Goal: Entertainment & Leisure: Consume media (video, audio)

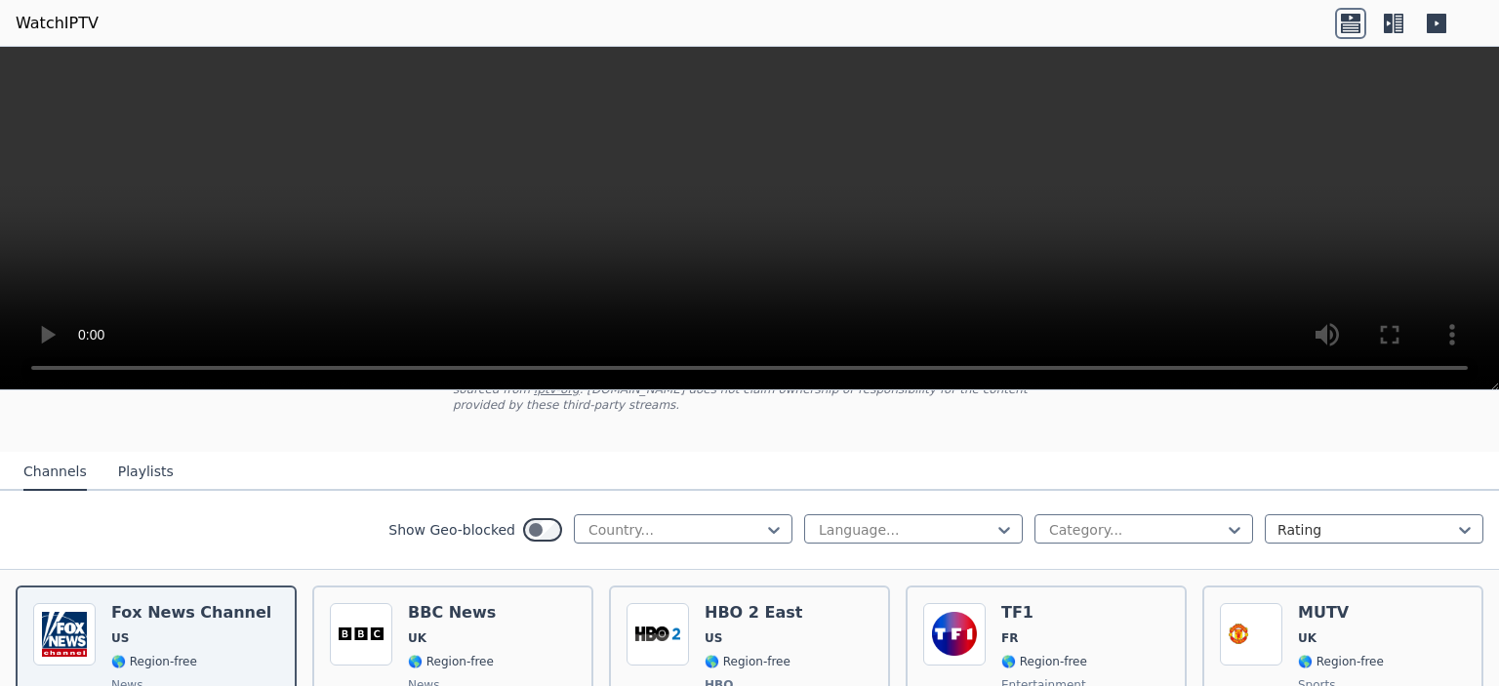
scroll to position [195, 0]
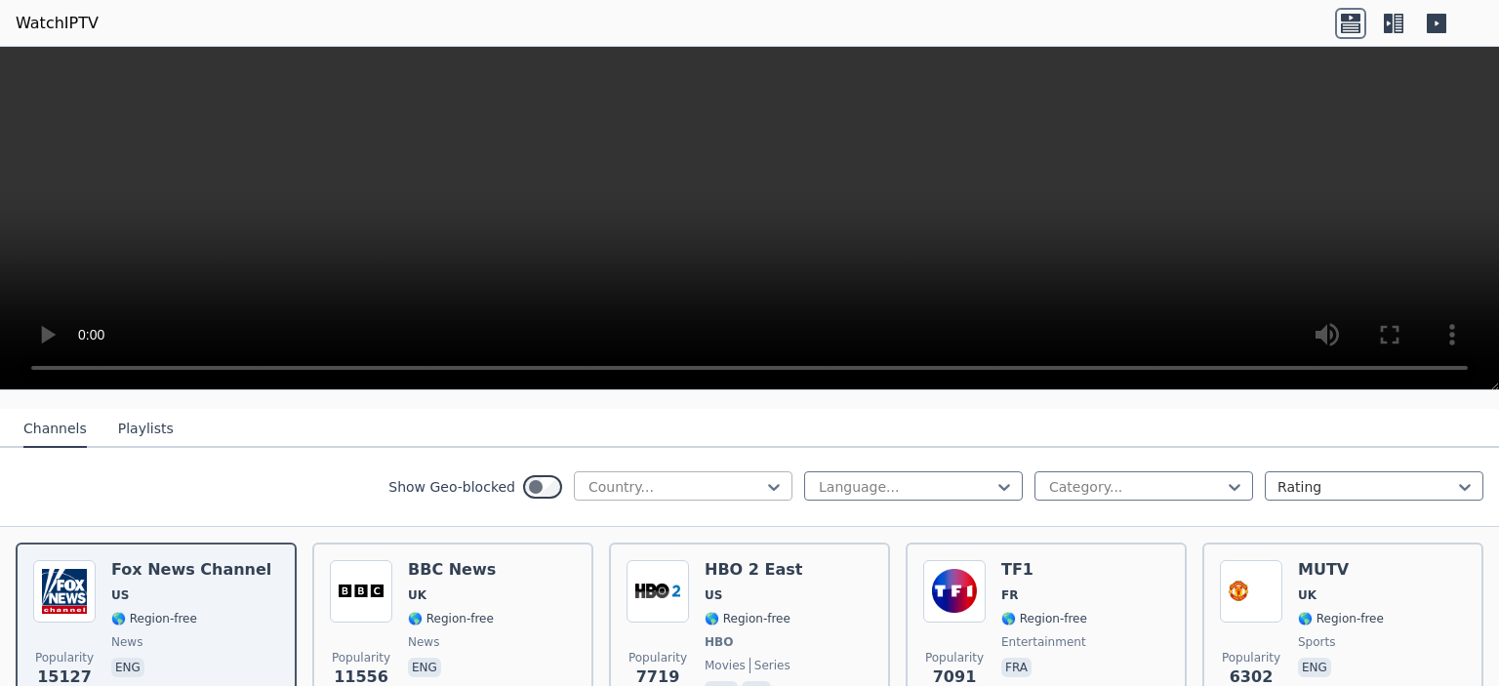
click at [650, 477] on div at bounding box center [675, 487] width 178 height 20
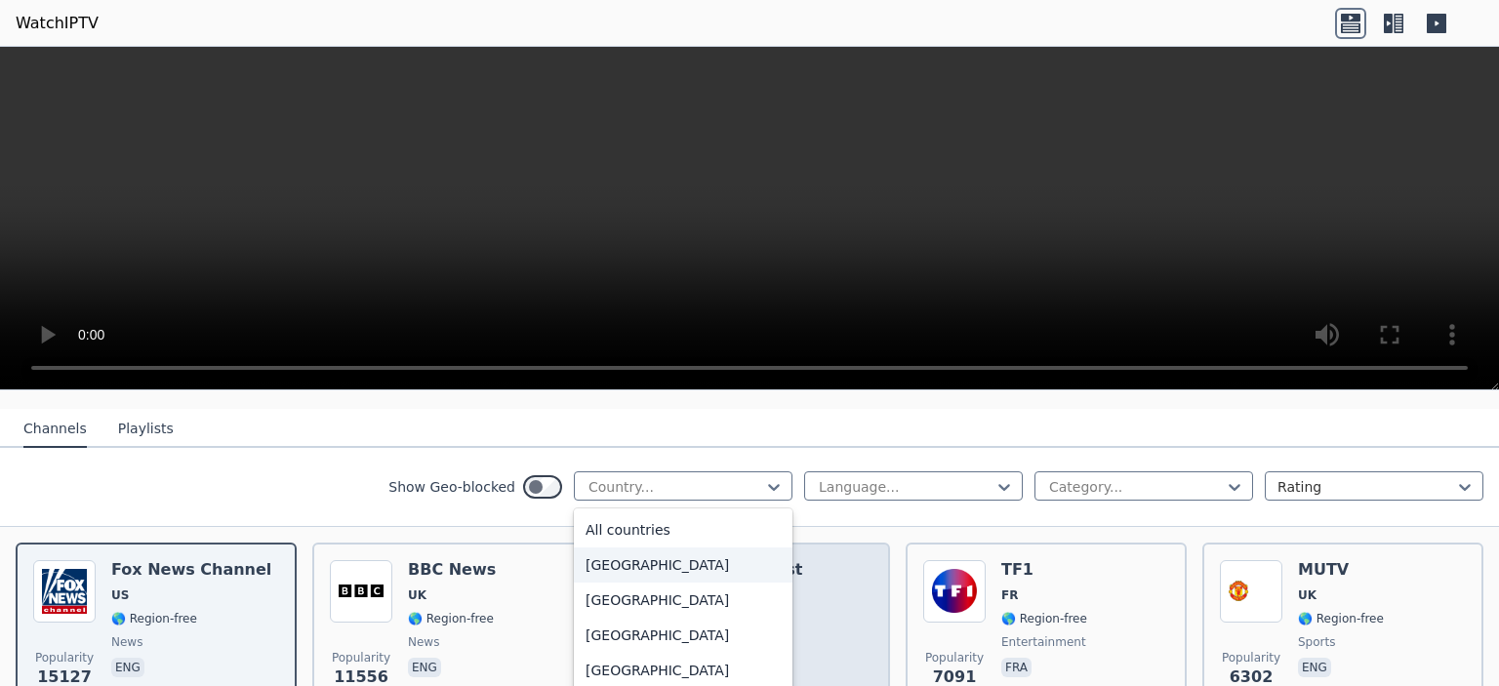
click at [641, 547] on div "[GEOGRAPHIC_DATA]" at bounding box center [683, 564] width 219 height 35
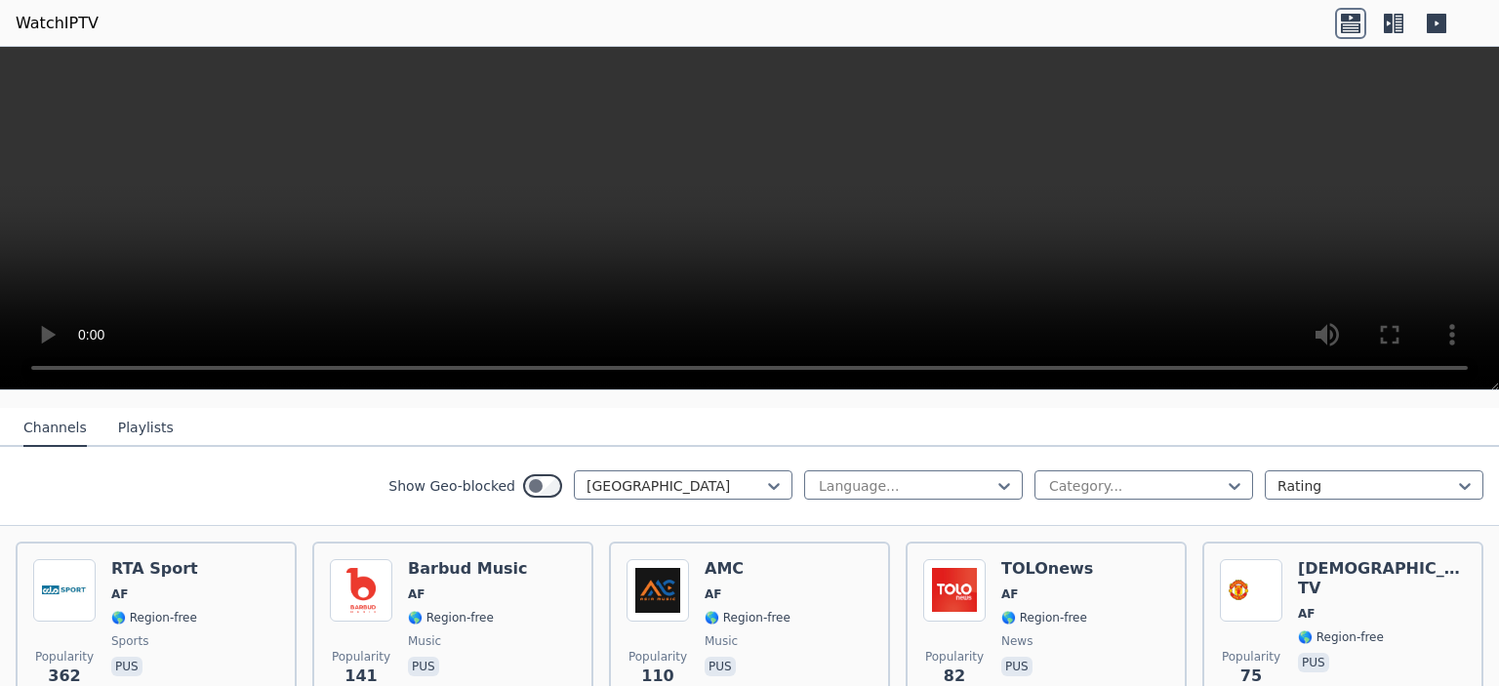
scroll to position [195, 0]
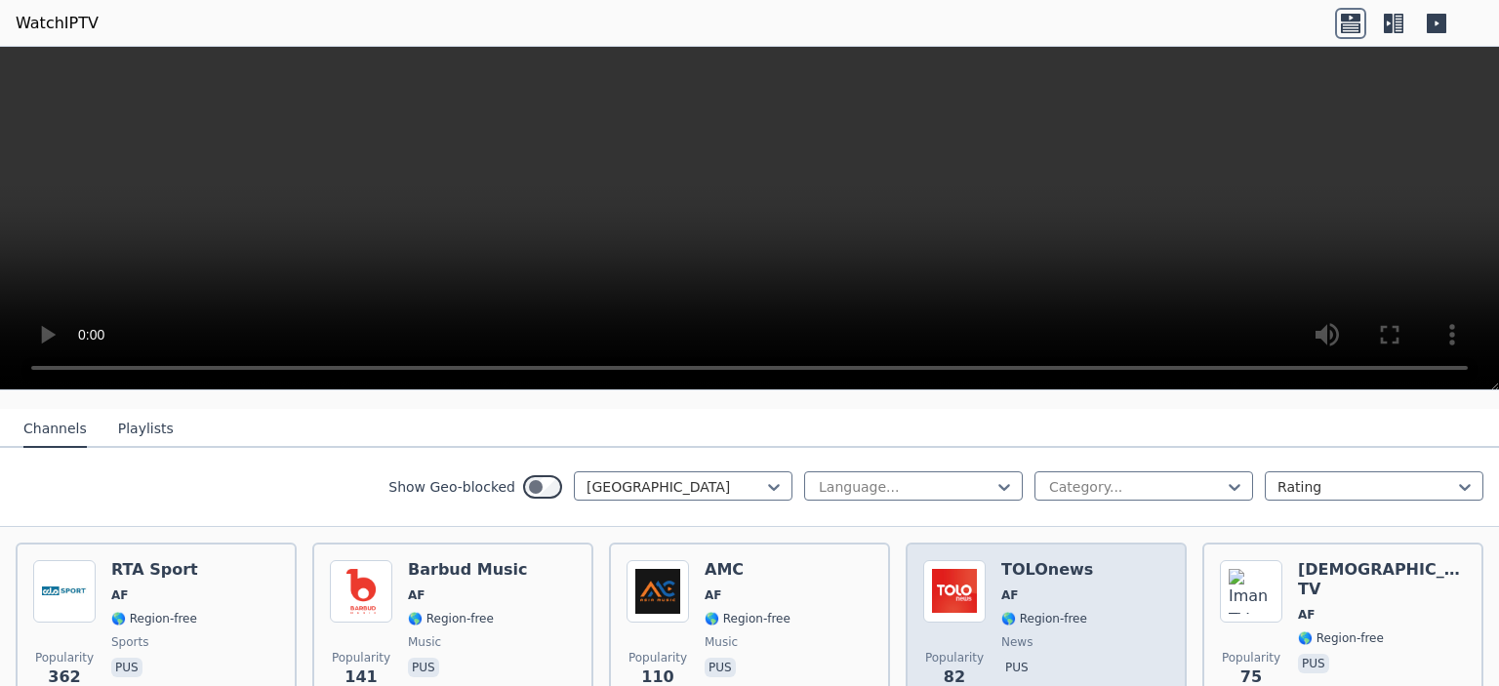
click at [1093, 565] on div "Popularity 82 TOLOnews AF 🌎 Region-free news pus" at bounding box center [1046, 630] width 246 height 141
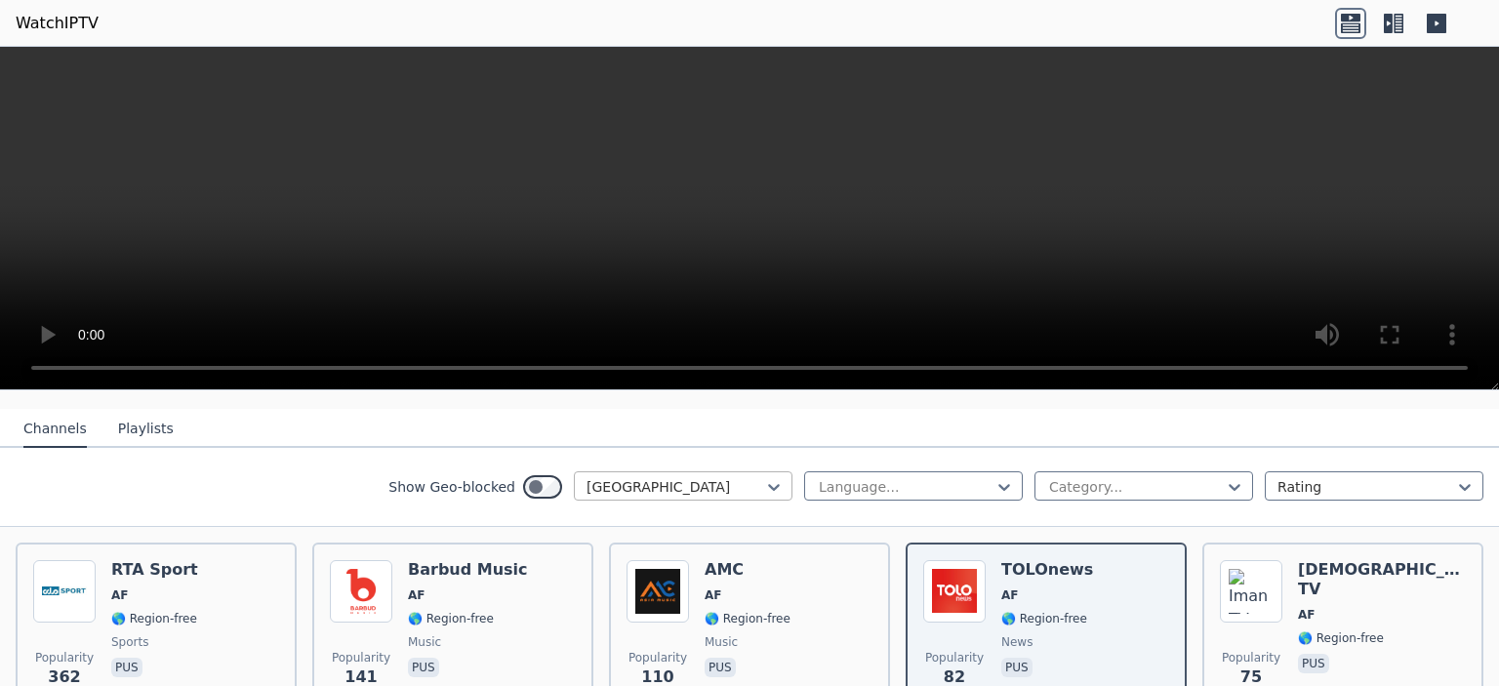
click at [684, 477] on div at bounding box center [675, 487] width 178 height 20
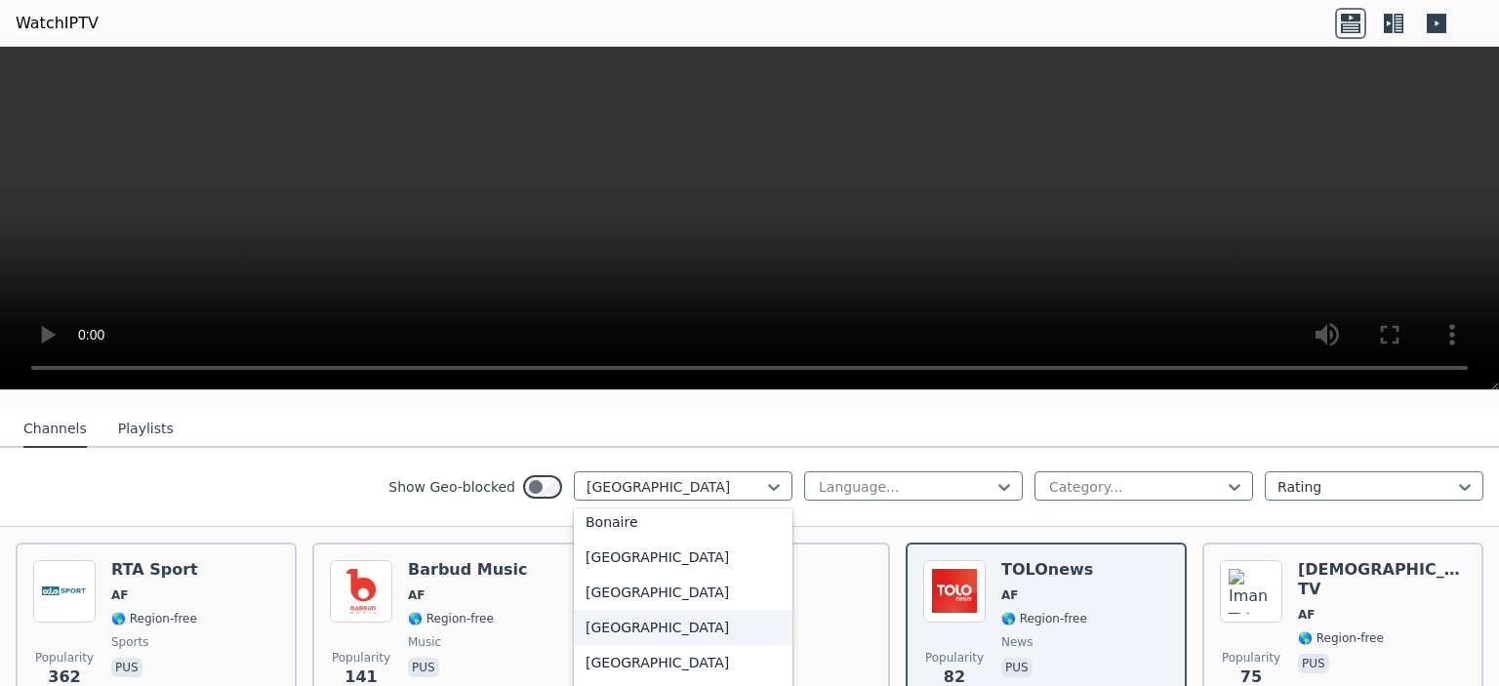
scroll to position [878, 0]
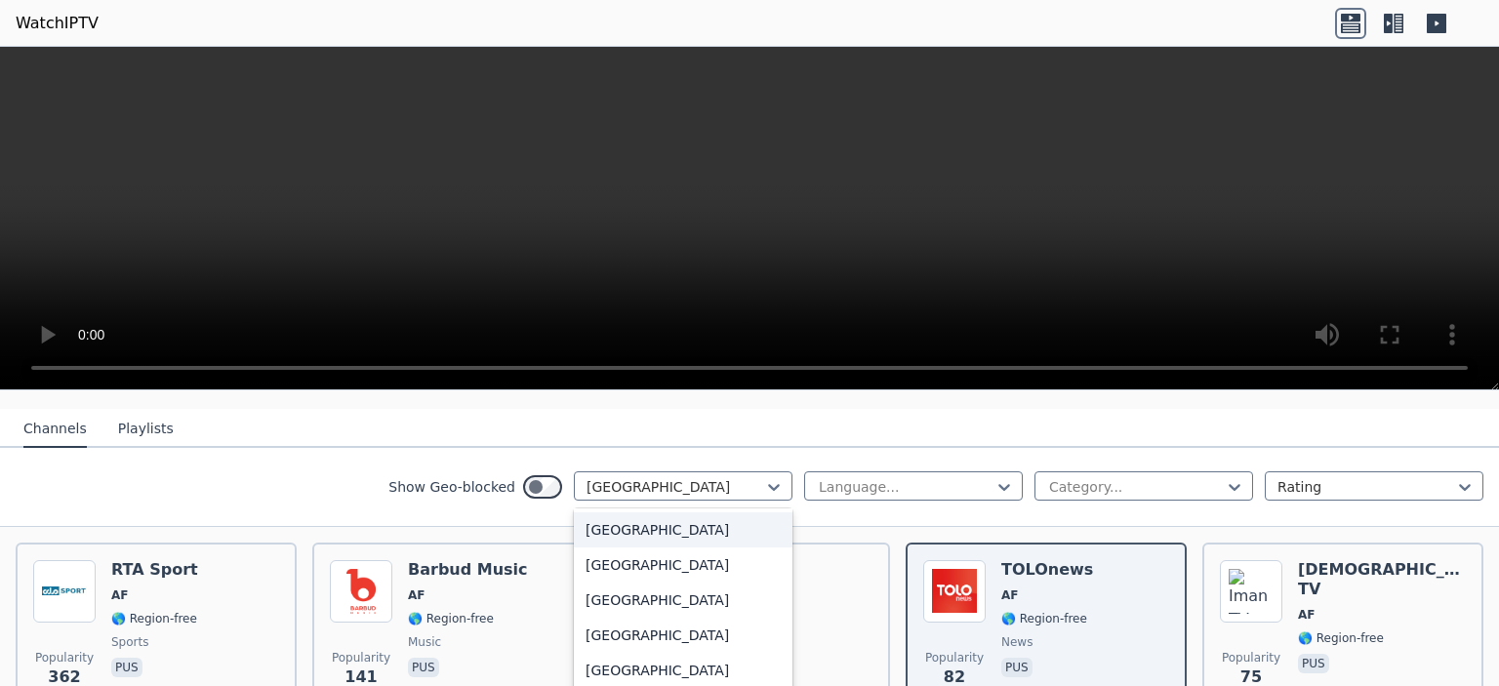
click at [658, 512] on div "[GEOGRAPHIC_DATA]" at bounding box center [683, 529] width 219 height 35
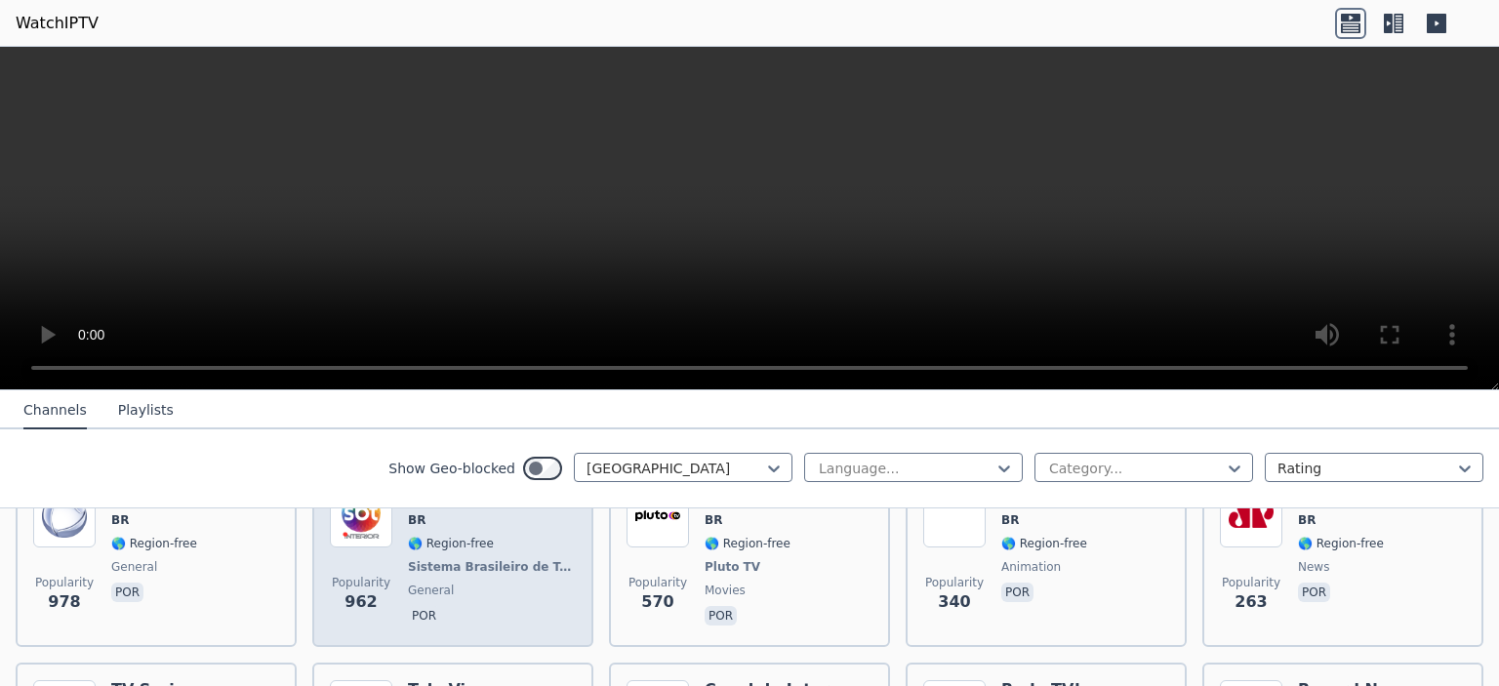
scroll to position [293, 0]
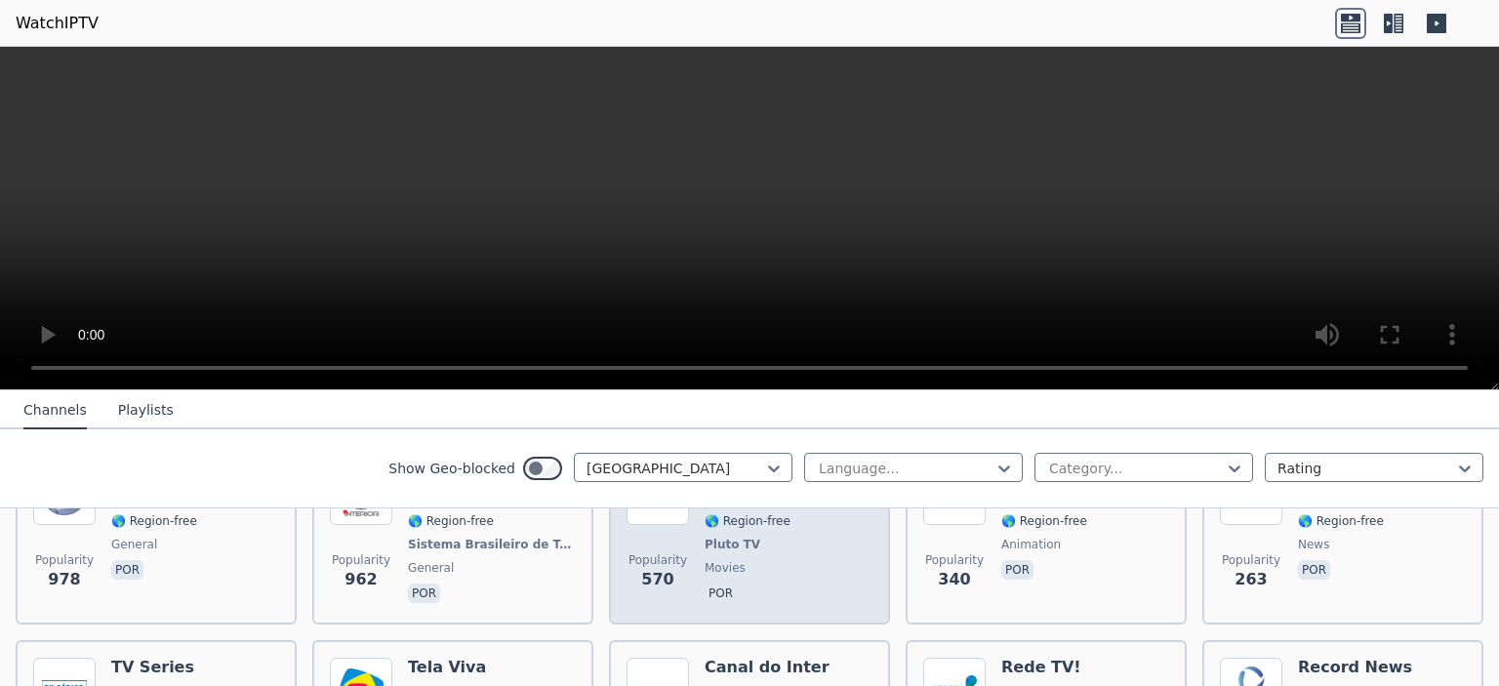
click at [786, 562] on div "Filmes Suspense BR 🌎 Region-free Pluto TV movies por" at bounding box center [778, 535] width 147 height 144
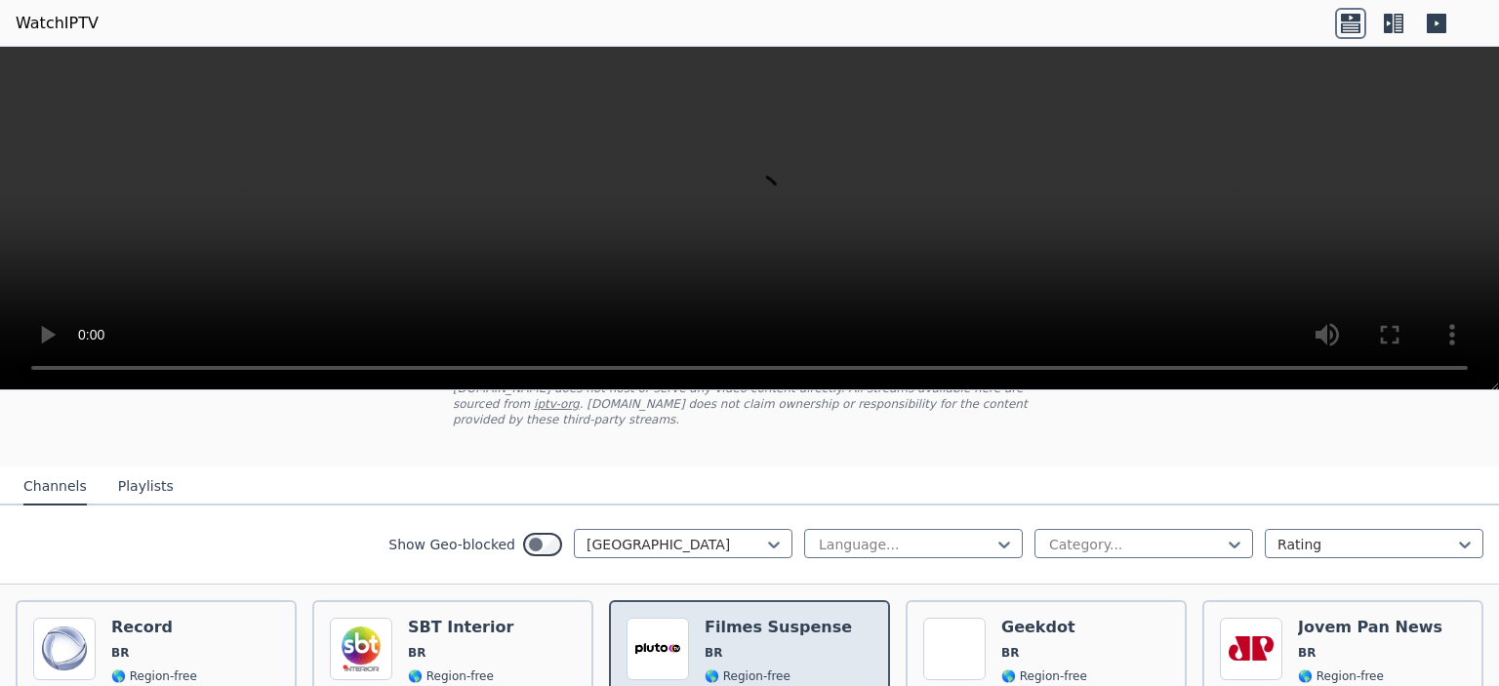
scroll to position [195, 0]
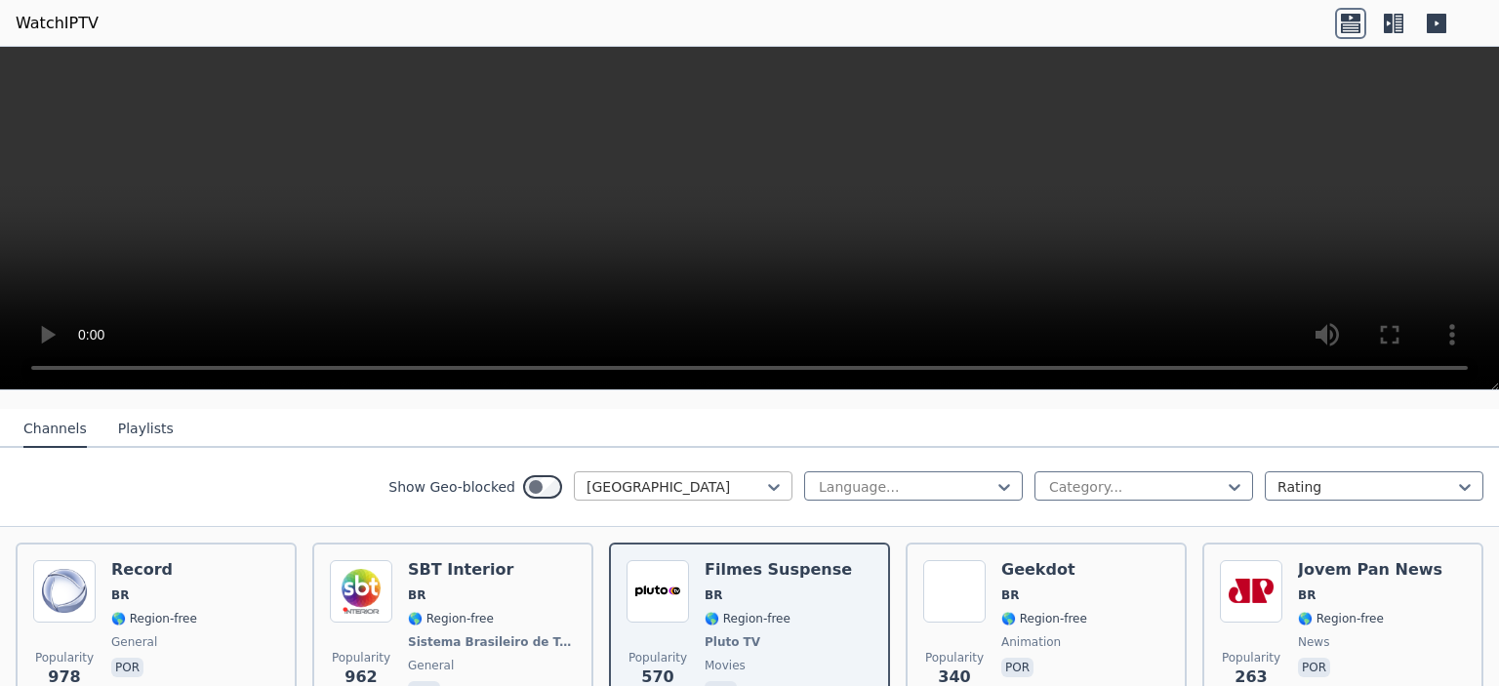
click at [728, 480] on div "[GEOGRAPHIC_DATA]" at bounding box center [683, 485] width 219 height 29
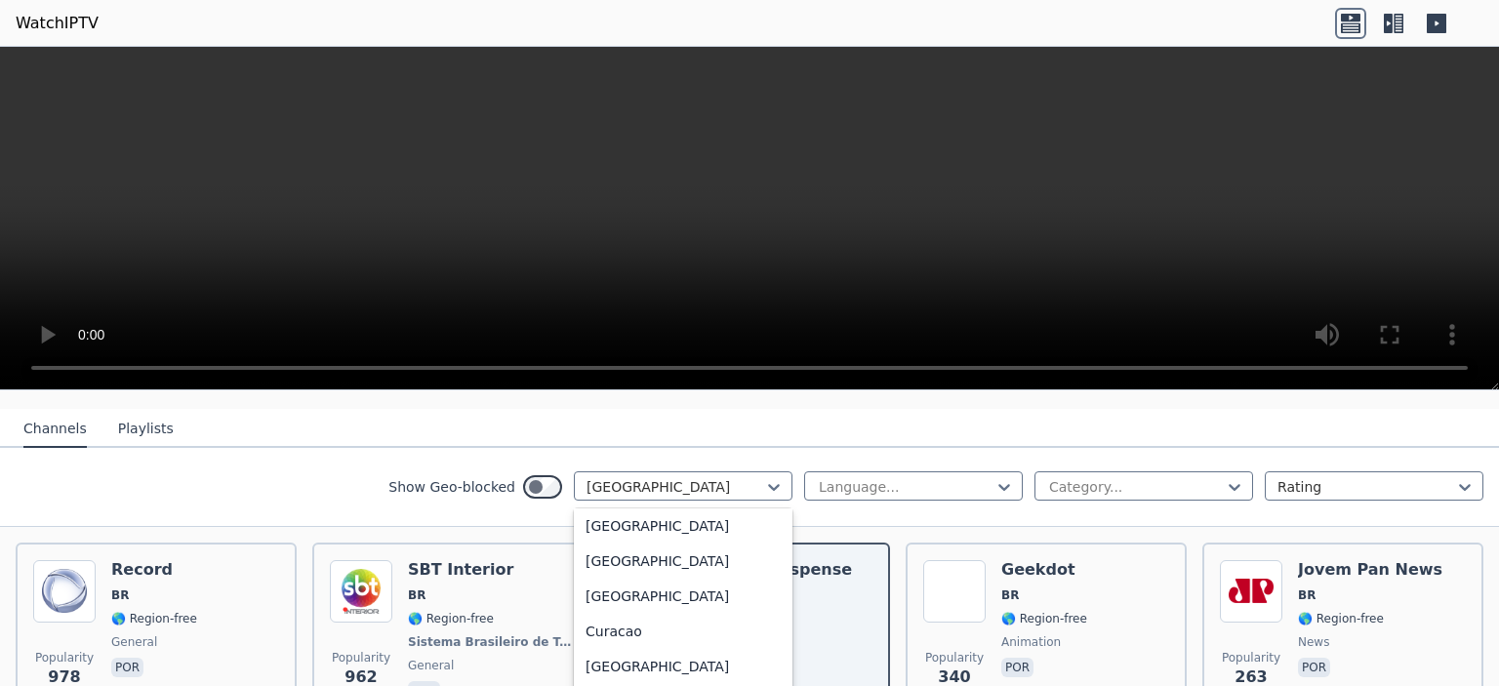
scroll to position [1417, 0]
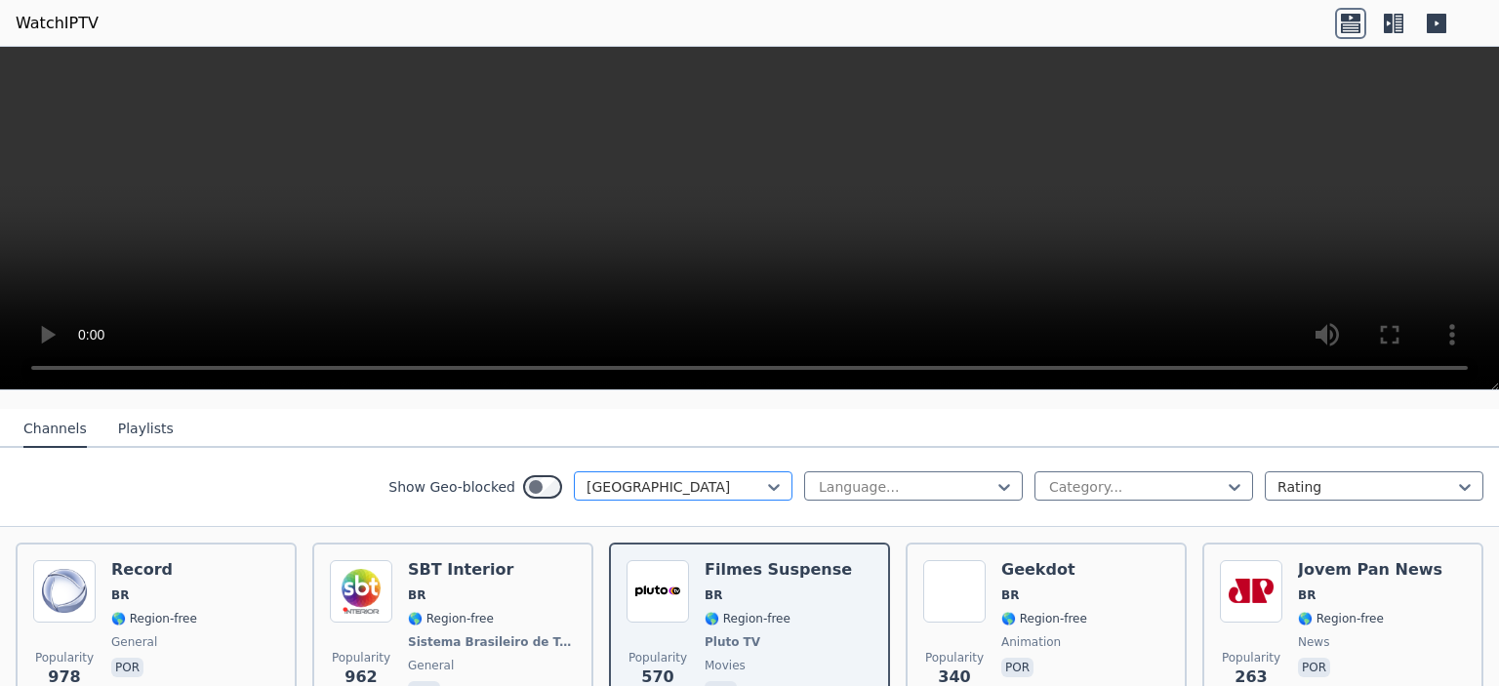
click at [701, 477] on div at bounding box center [675, 487] width 178 height 20
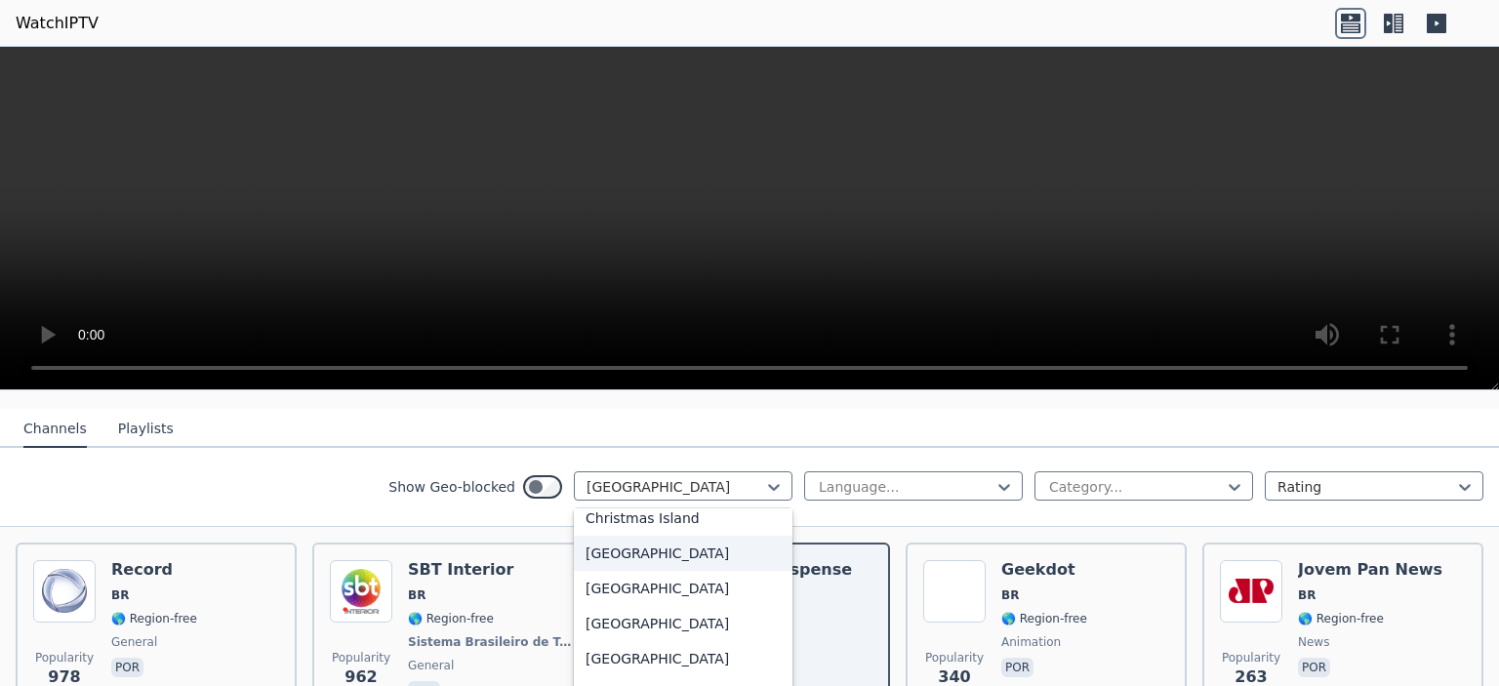
click at [639, 550] on div "[GEOGRAPHIC_DATA]" at bounding box center [683, 553] width 219 height 35
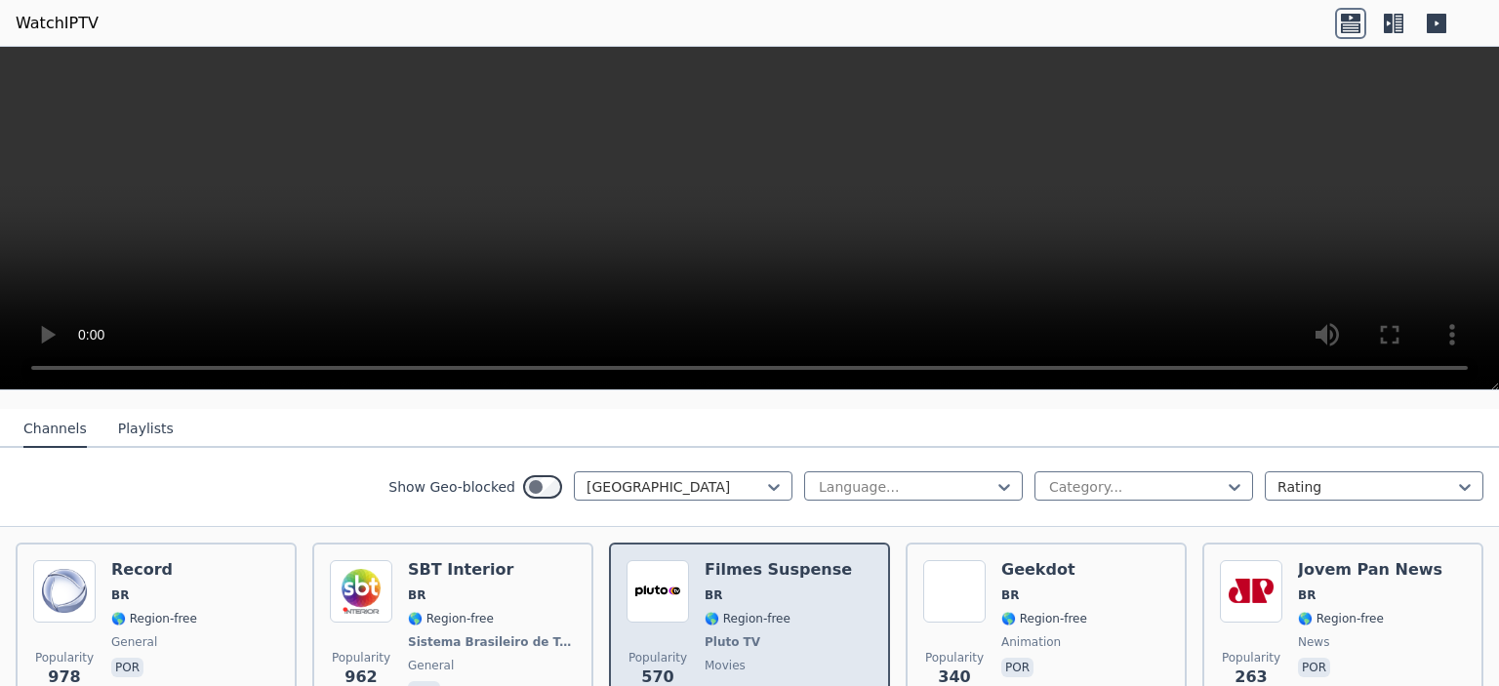
click at [639, 560] on img at bounding box center [657, 591] width 62 height 62
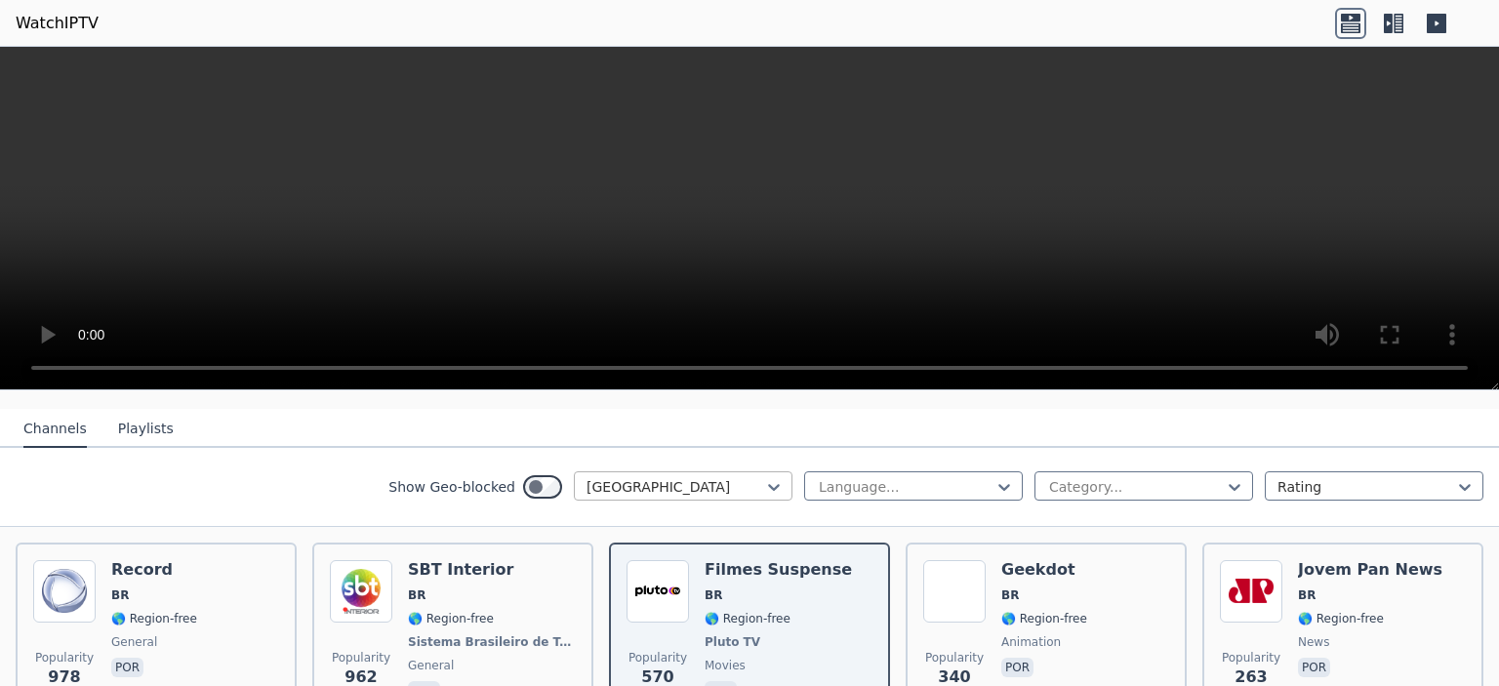
click at [636, 477] on div at bounding box center [675, 487] width 178 height 20
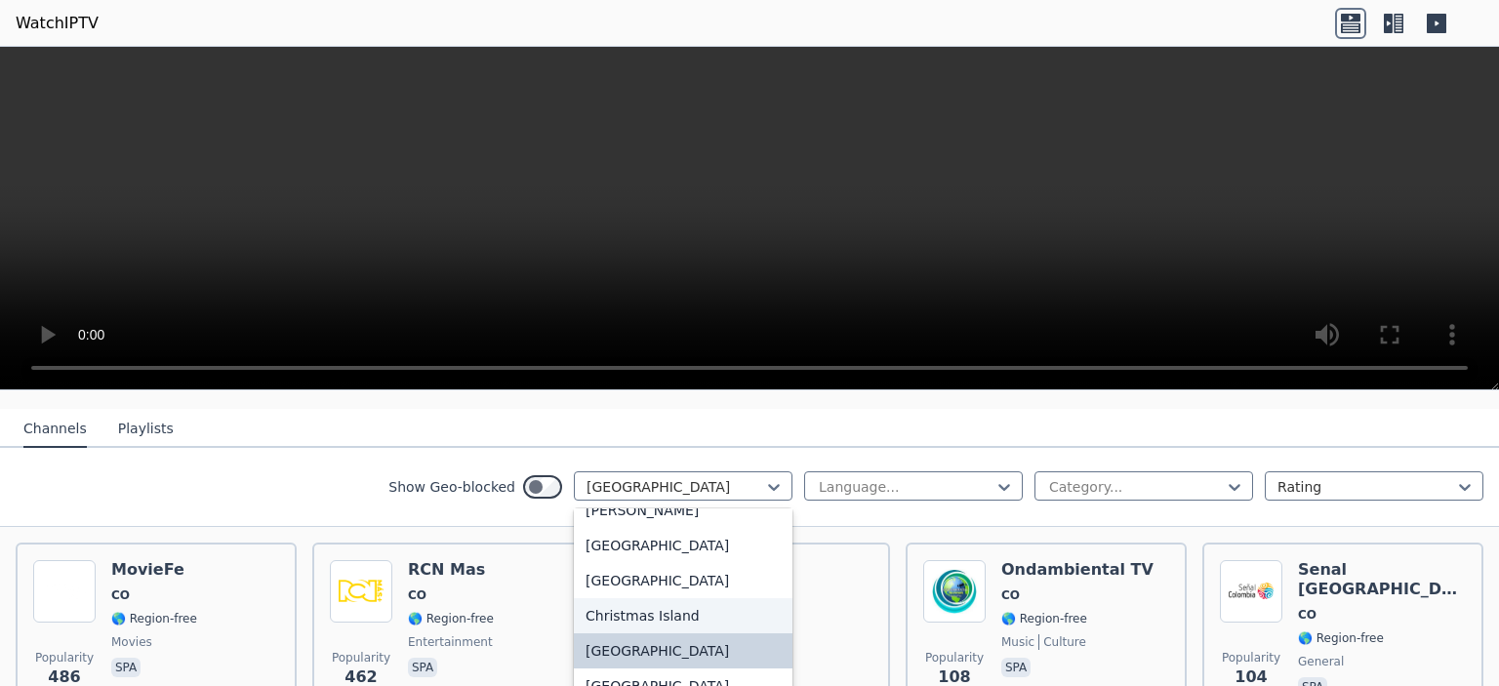
scroll to position [1417, 0]
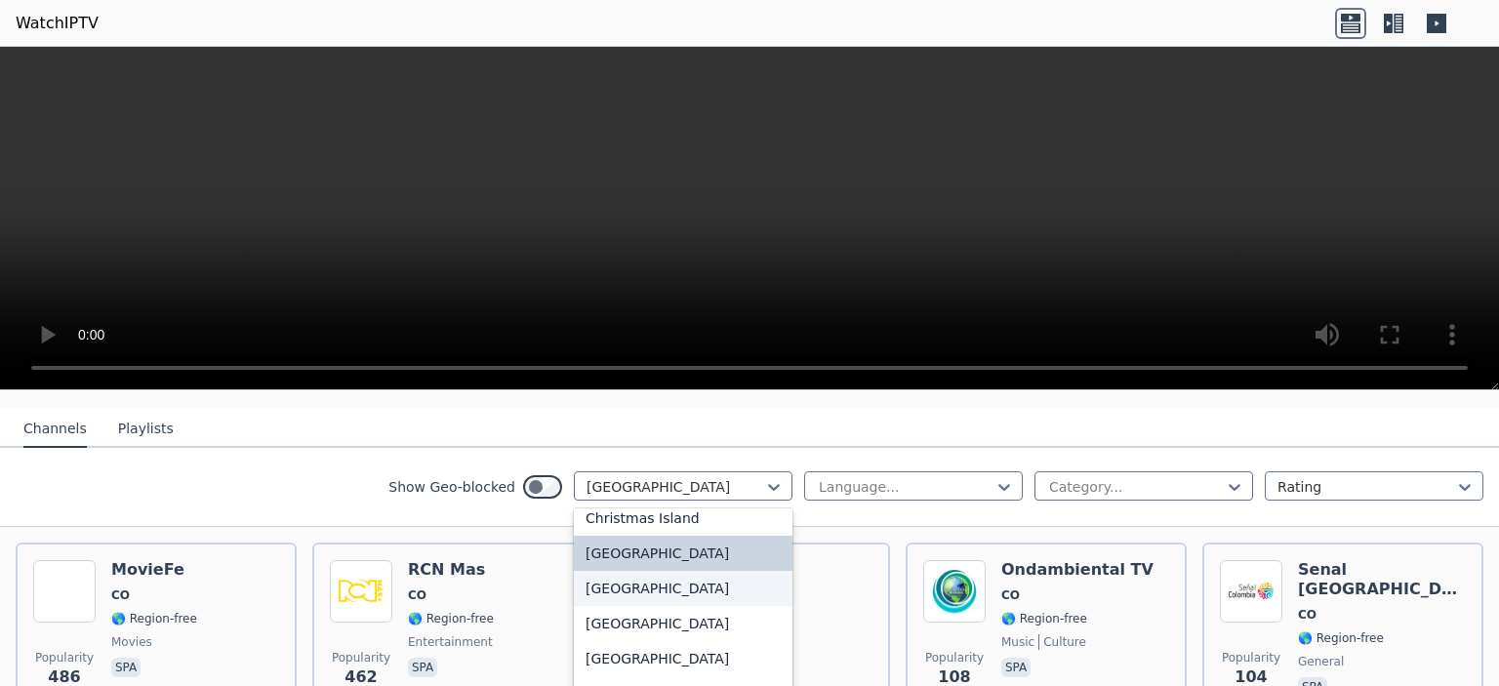
click at [616, 577] on div "[GEOGRAPHIC_DATA]" at bounding box center [683, 588] width 219 height 35
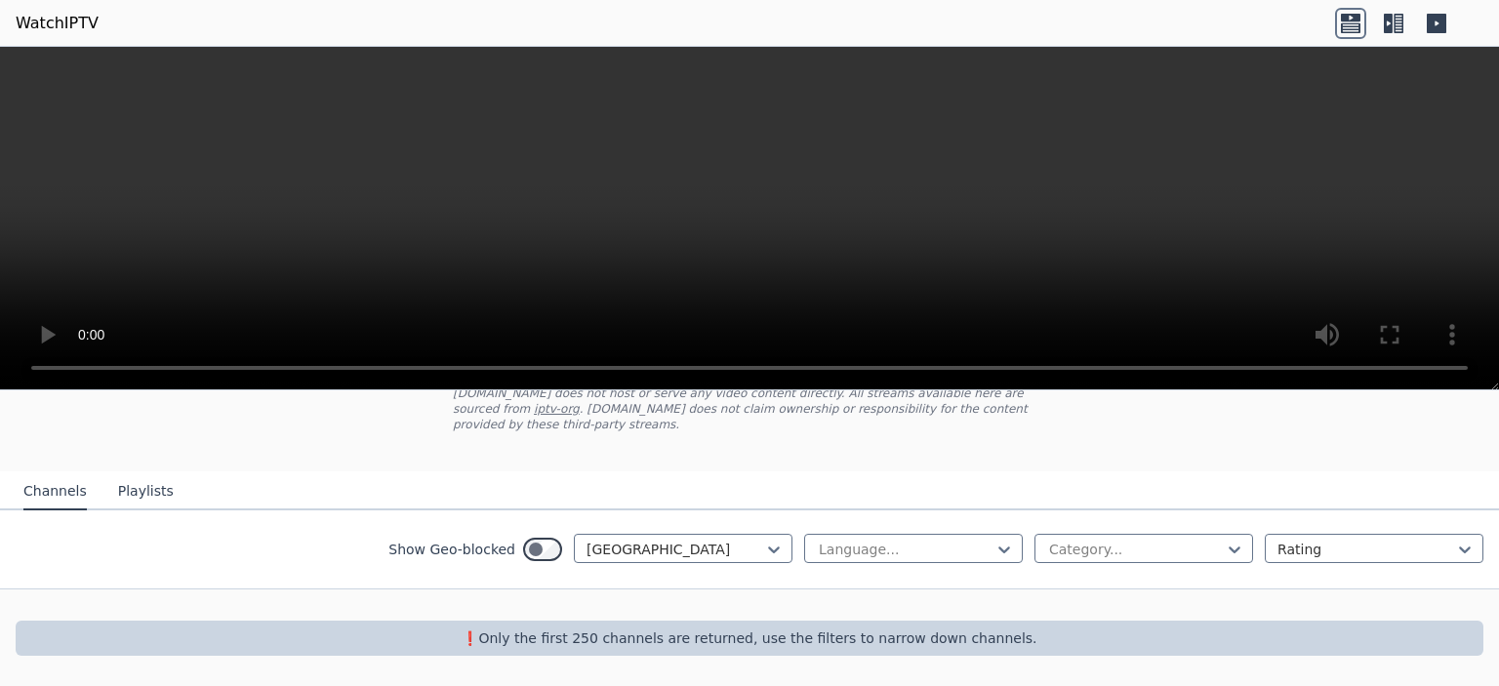
scroll to position [115, 0]
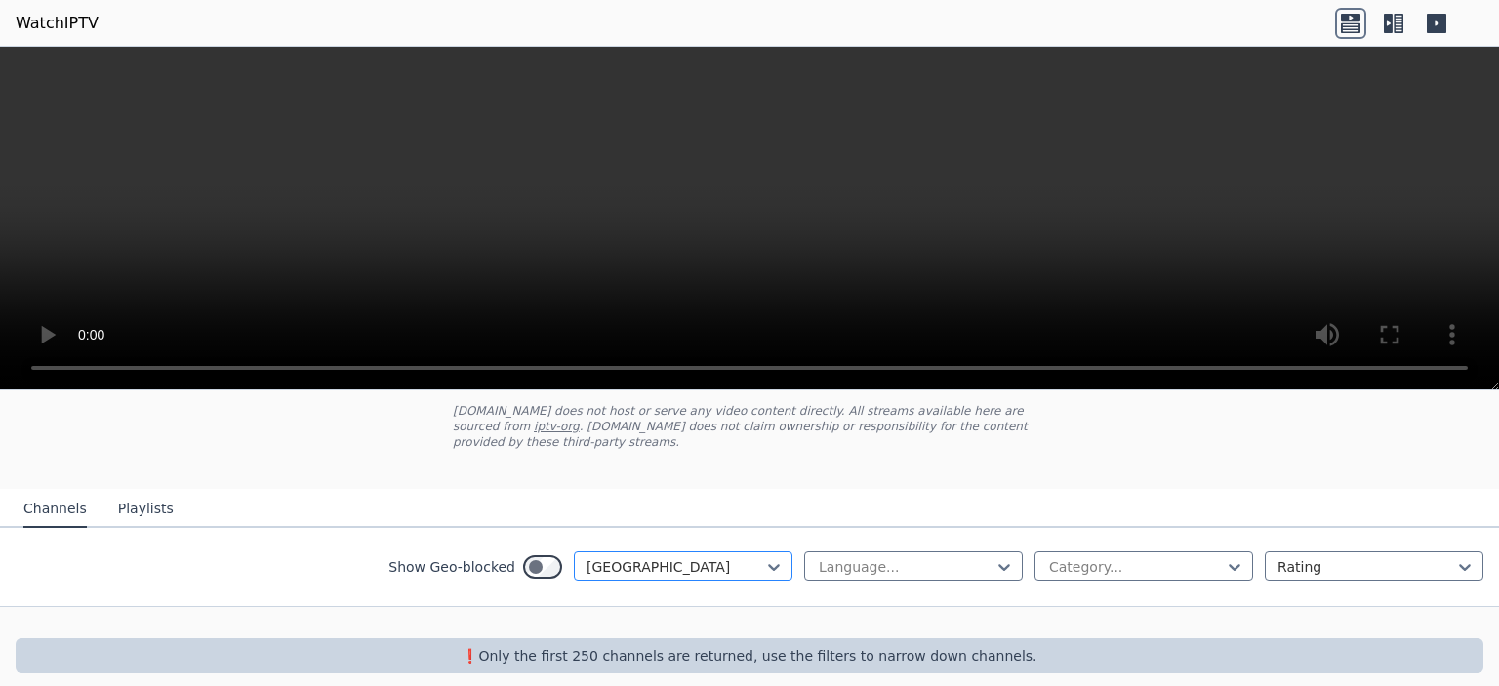
click at [624, 551] on div "option [GEOGRAPHIC_DATA], selected. [GEOGRAPHIC_DATA]" at bounding box center [683, 565] width 219 height 29
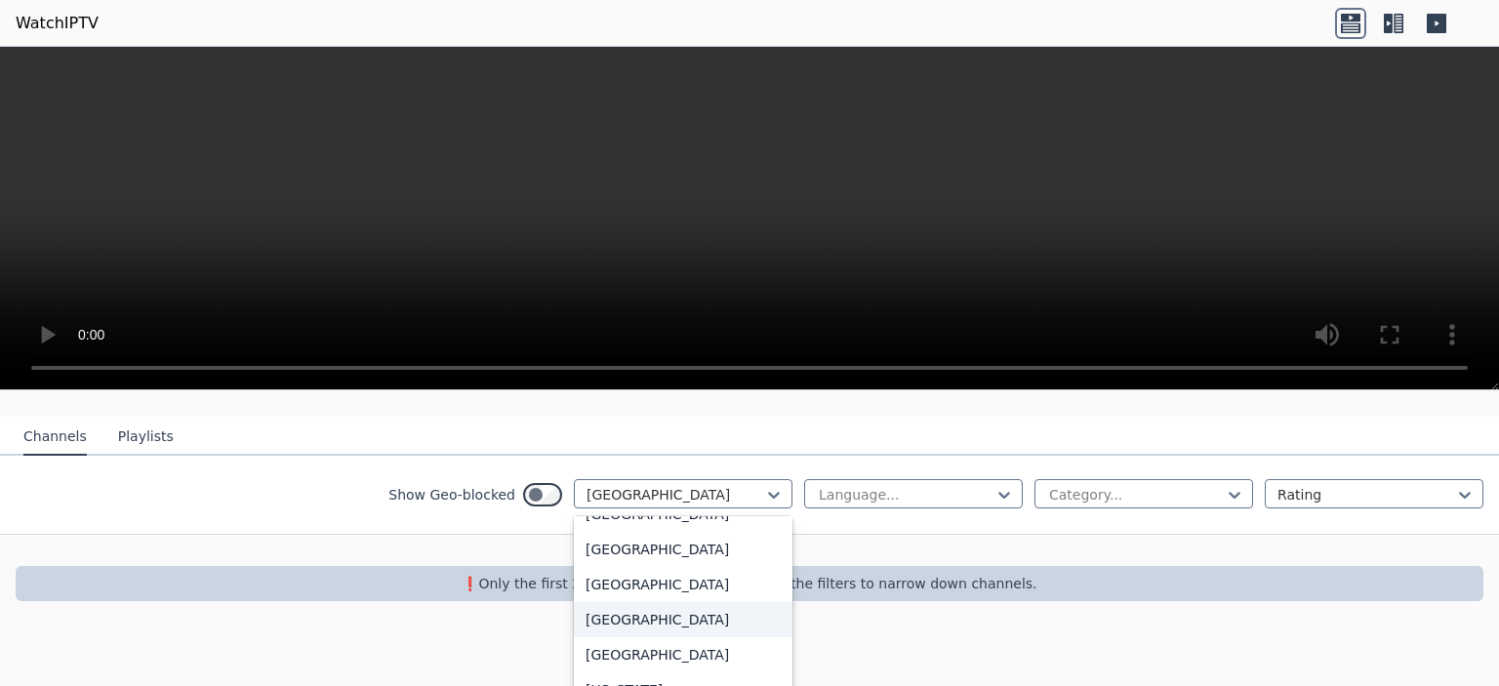
scroll to position [2209, 0]
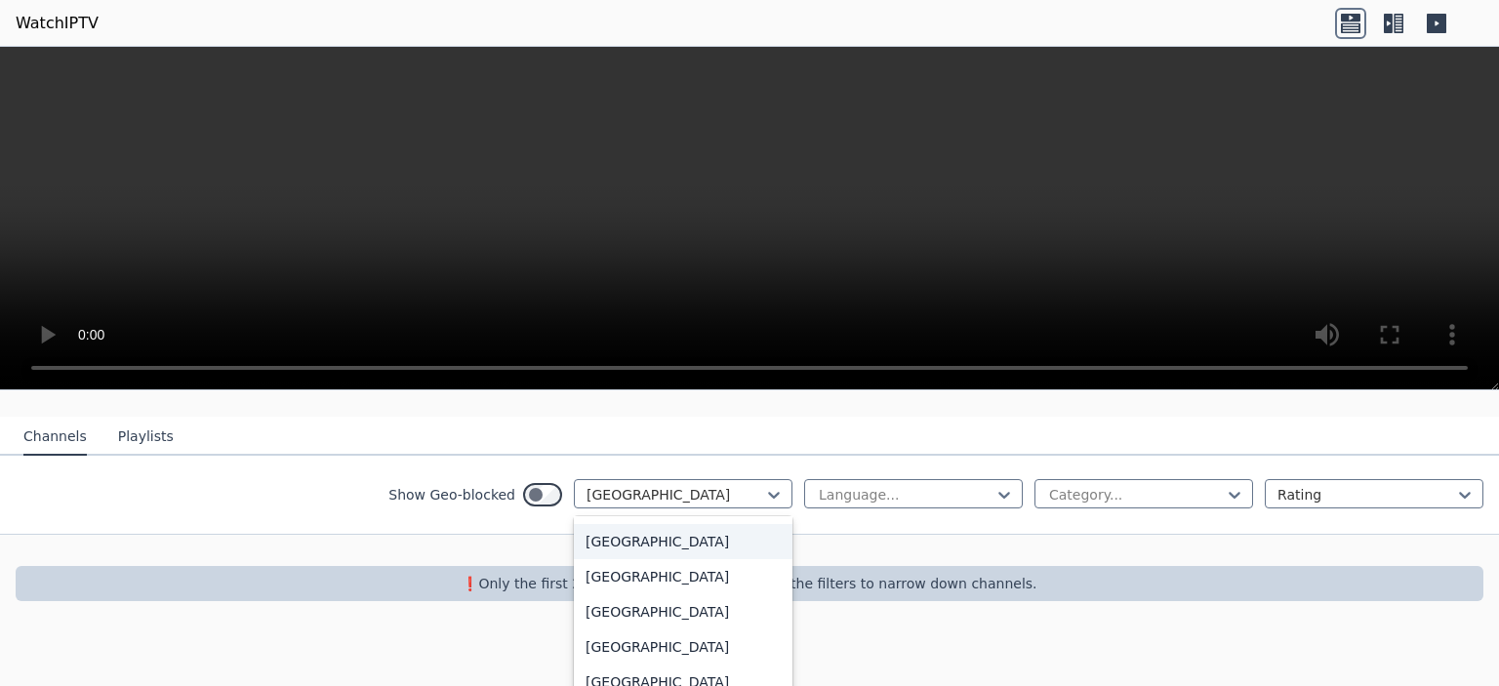
click at [635, 552] on div "[GEOGRAPHIC_DATA]" at bounding box center [683, 541] width 219 height 35
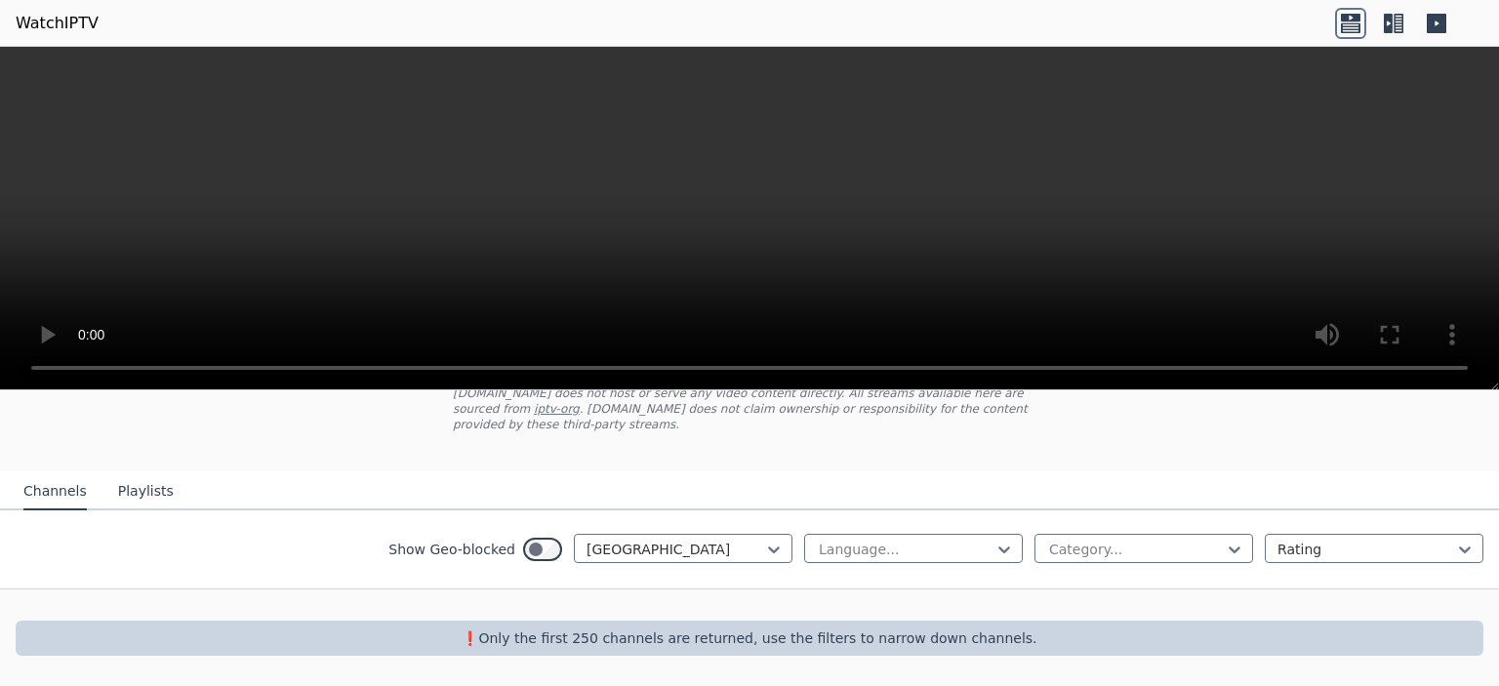
scroll to position [115, 0]
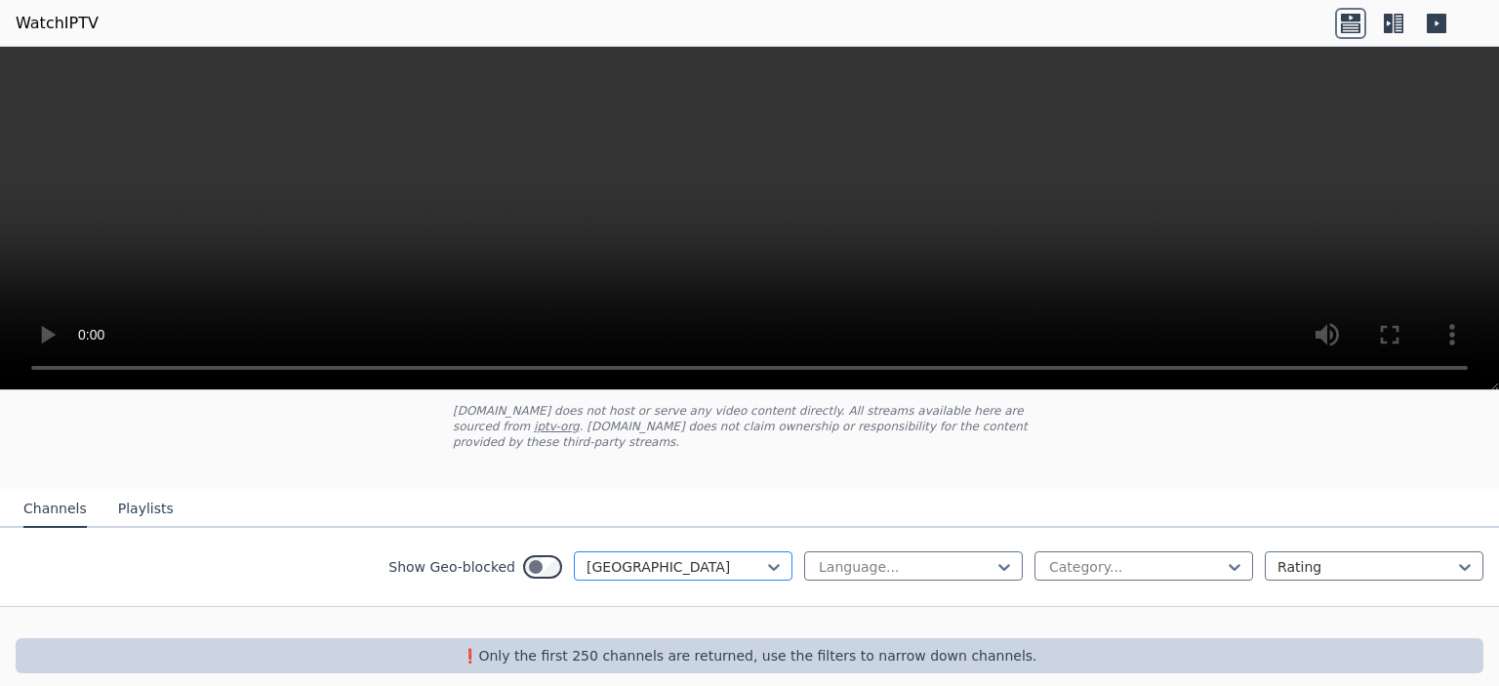
click at [671, 552] on div "option [GEOGRAPHIC_DATA], selected. [GEOGRAPHIC_DATA]" at bounding box center [683, 565] width 219 height 29
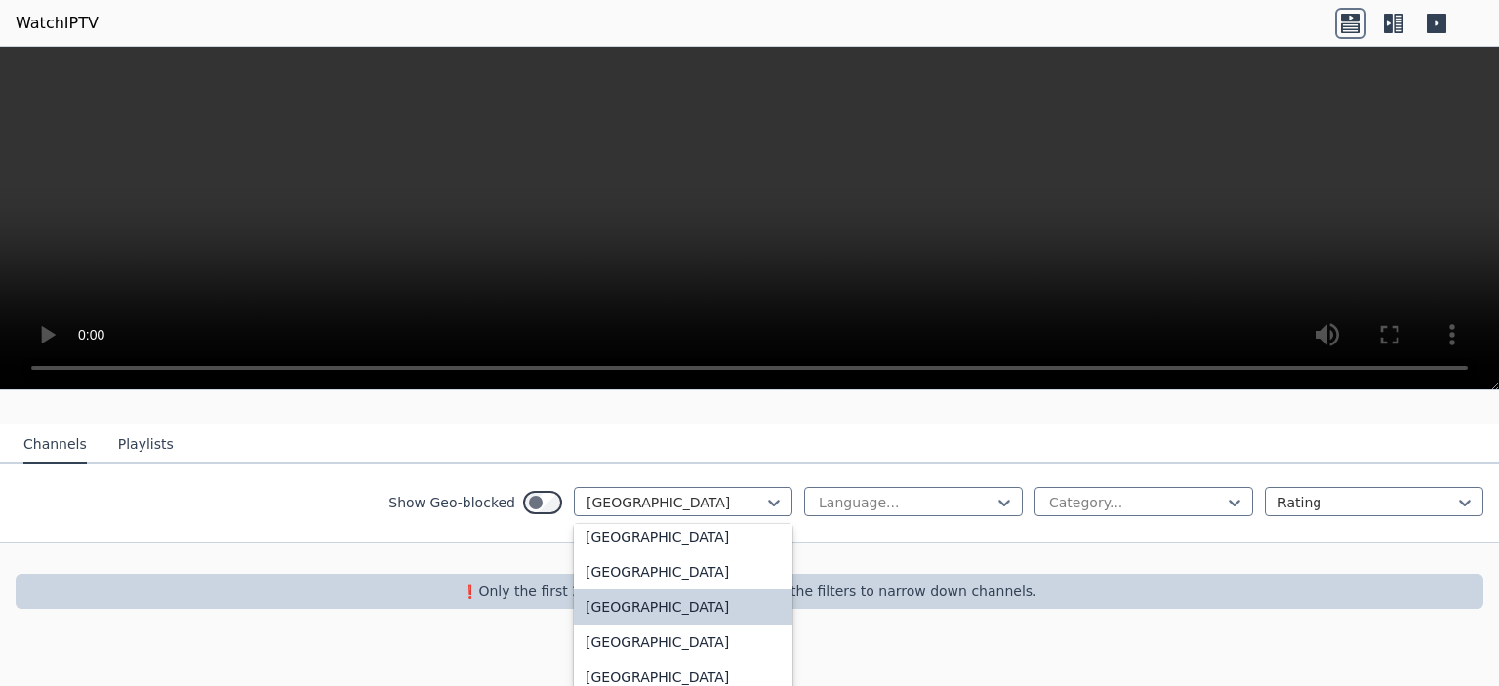
scroll to position [2186, 0]
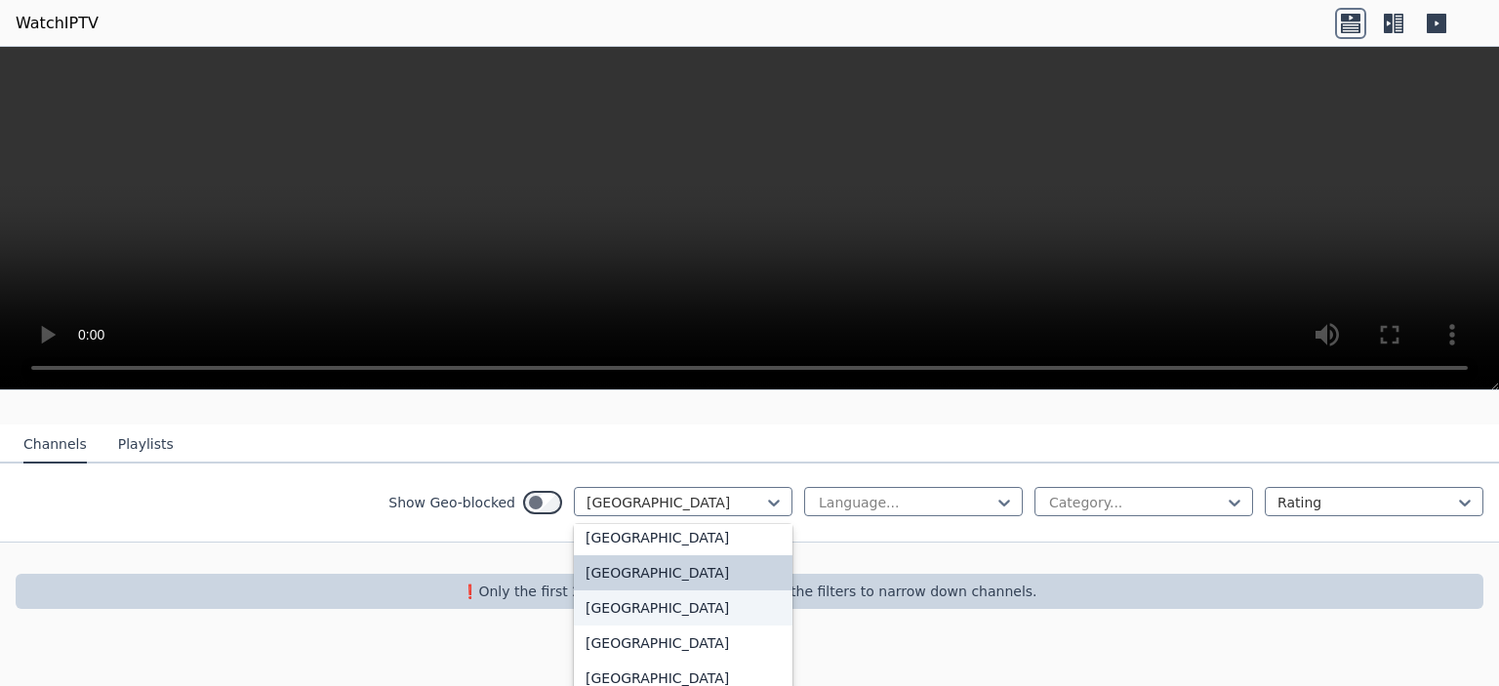
click at [641, 608] on div "[GEOGRAPHIC_DATA]" at bounding box center [683, 607] width 219 height 35
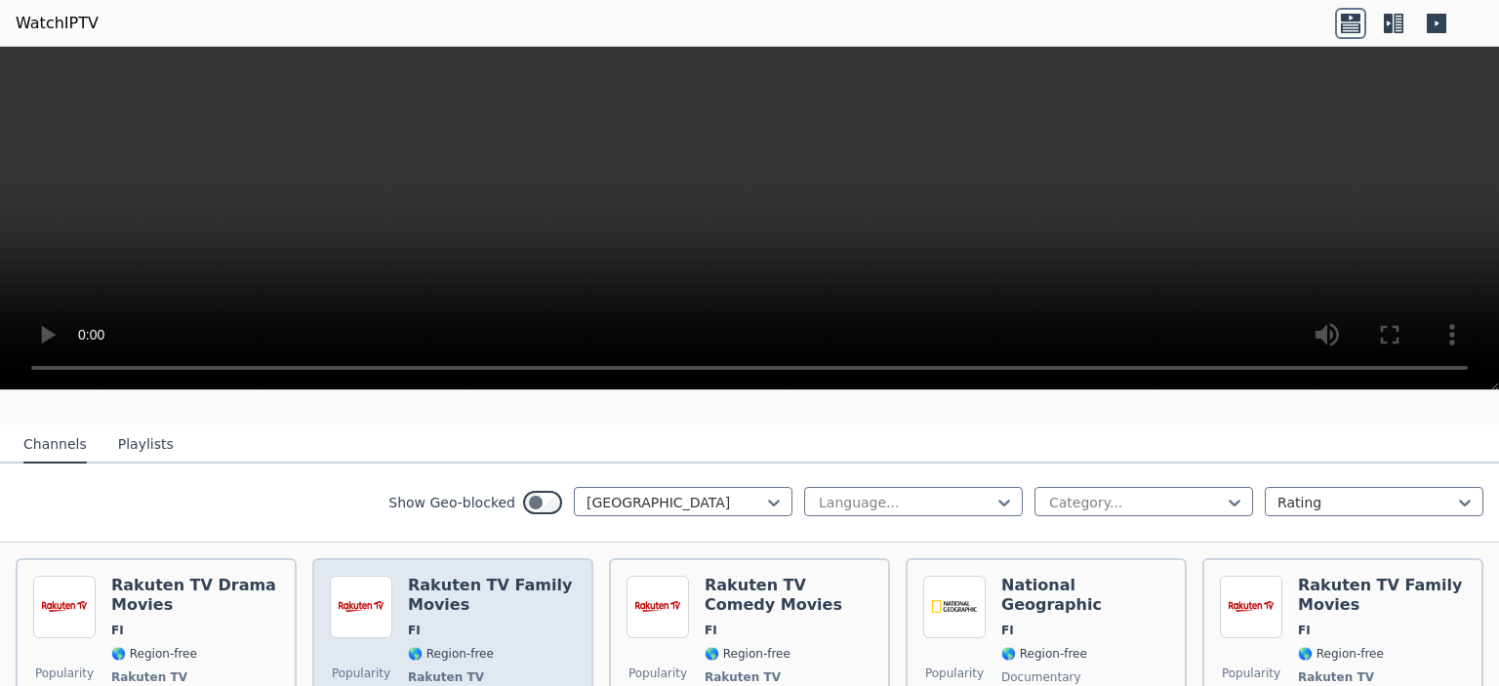
scroll to position [277, 0]
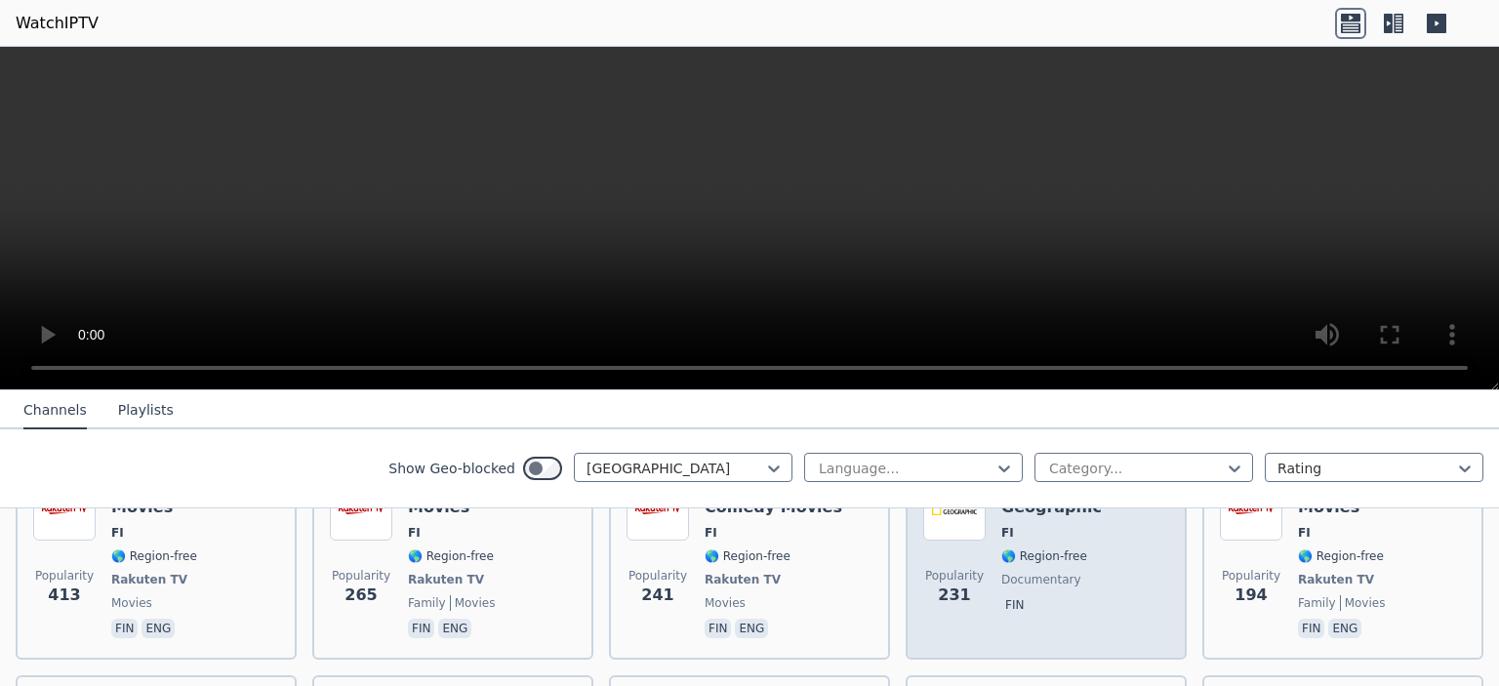
click at [1059, 595] on span "fin" at bounding box center [1085, 606] width 168 height 23
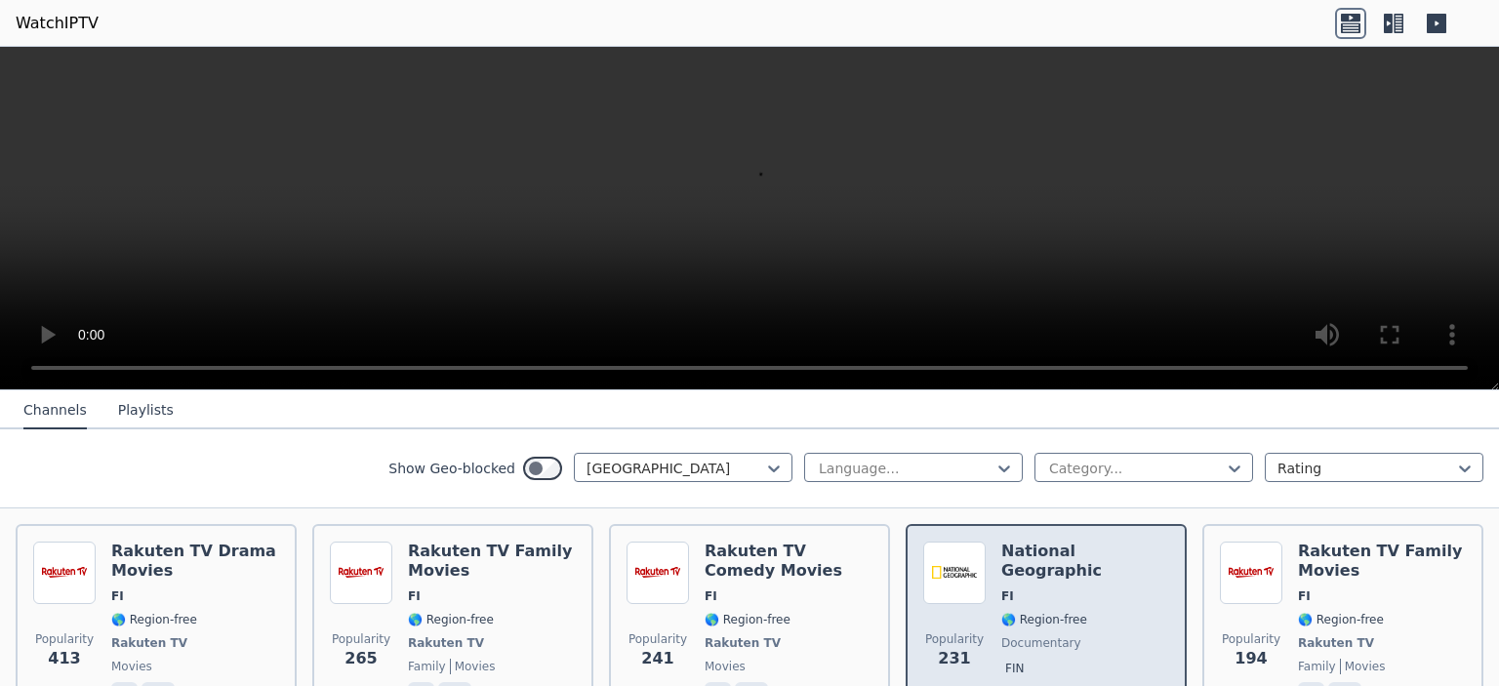
scroll to position [180, 0]
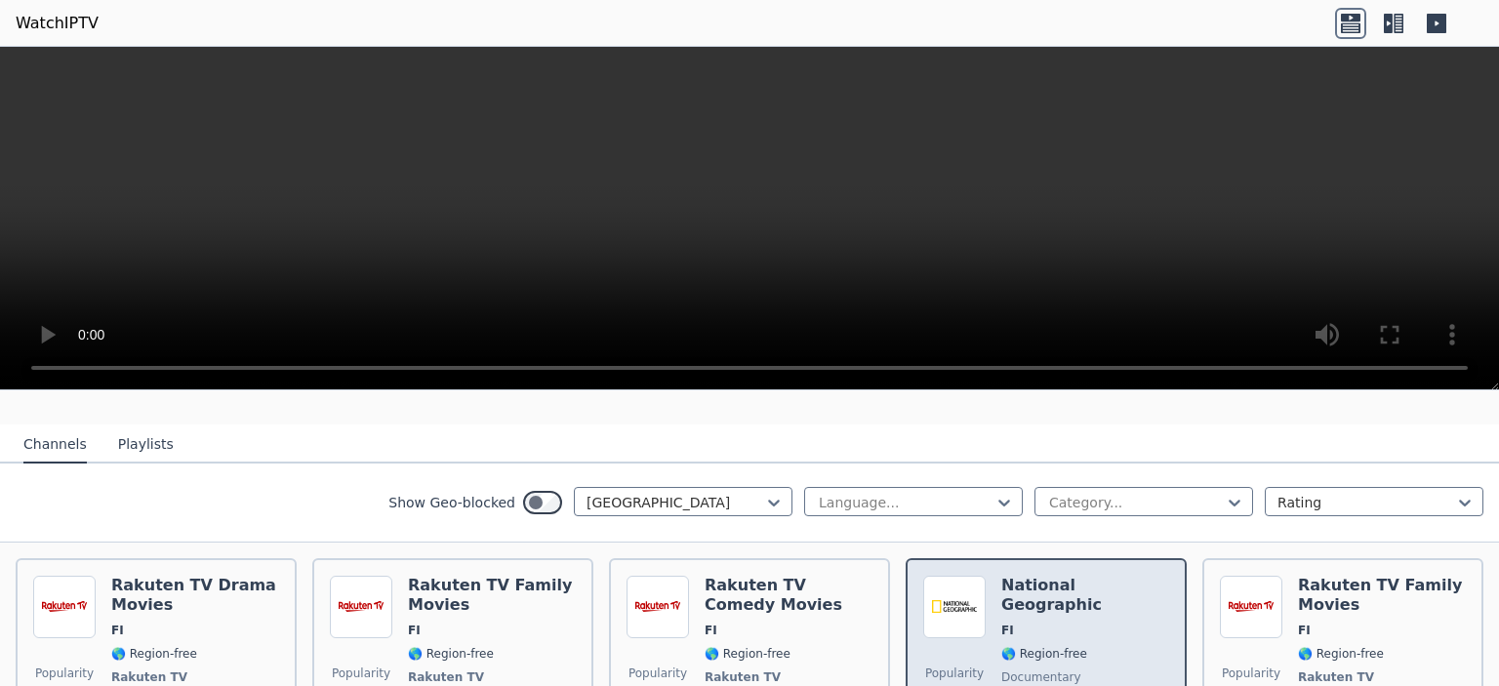
click at [1090, 576] on h6 "National Geographic" at bounding box center [1085, 595] width 168 height 39
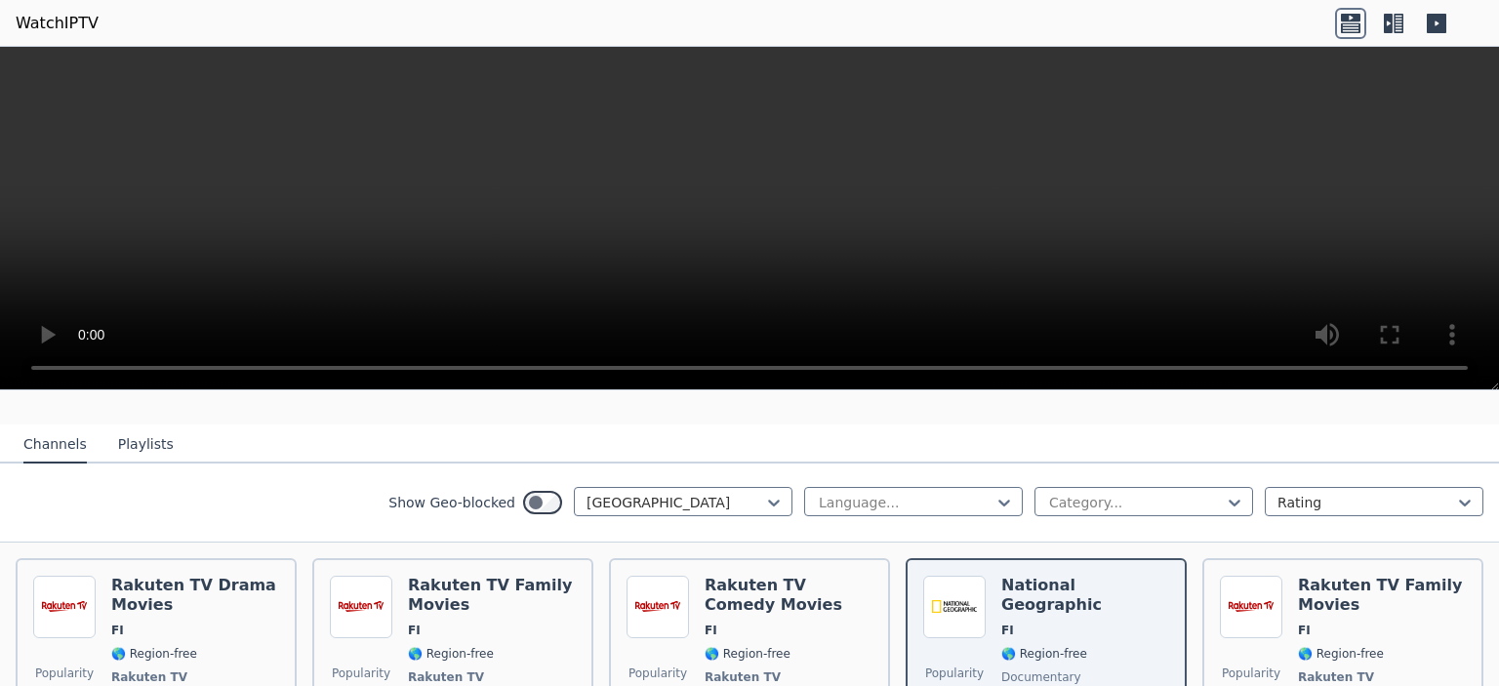
click at [1386, 30] on icon at bounding box center [1388, 24] width 9 height 20
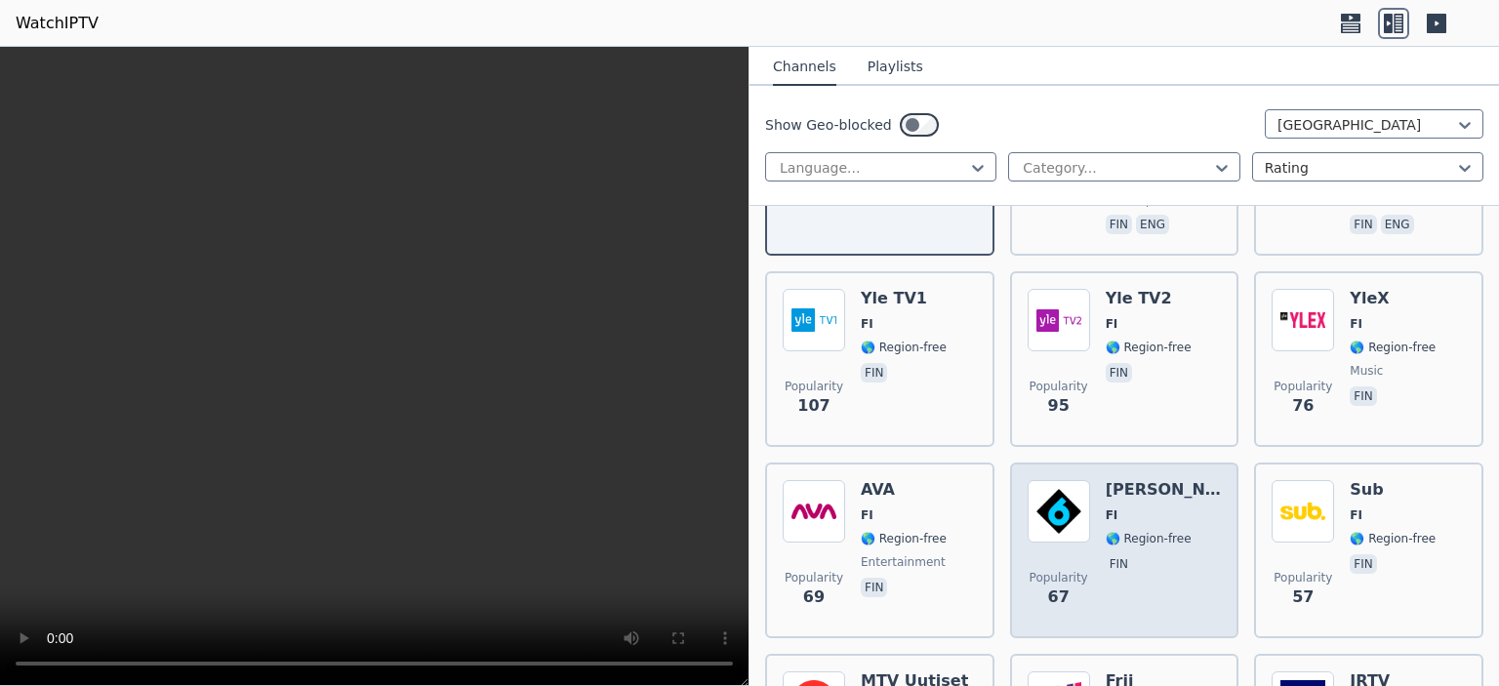
scroll to position [667, 0]
